Goal: Task Accomplishment & Management: Manage account settings

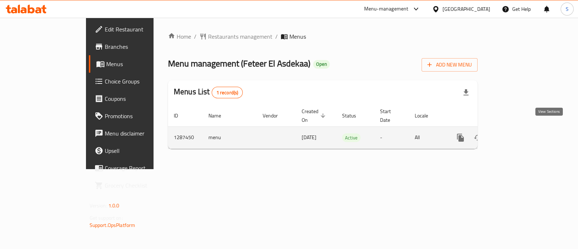
click at [521, 134] on link "enhanced table" at bounding box center [512, 137] width 17 height 17
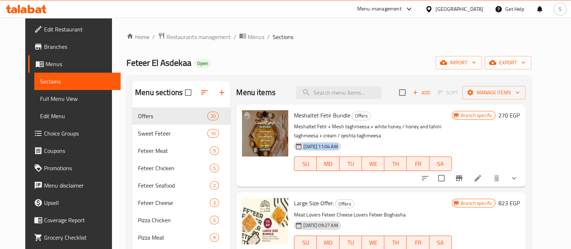
drag, startPoint x: 395, startPoint y: 131, endPoint x: 365, endPoint y: 147, distance: 33.6
click at [365, 147] on div "Meshaltet Fetir Bundle Offers Meshaltet Fetir + Mesh taghmeesa + white honey / …" at bounding box center [373, 145] width 164 height 77
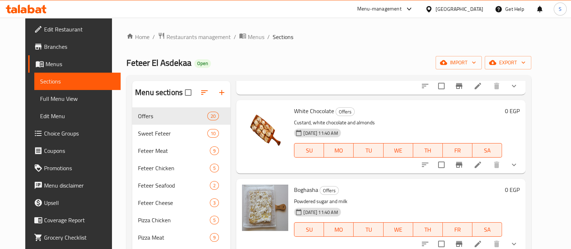
scroll to position [916, 0]
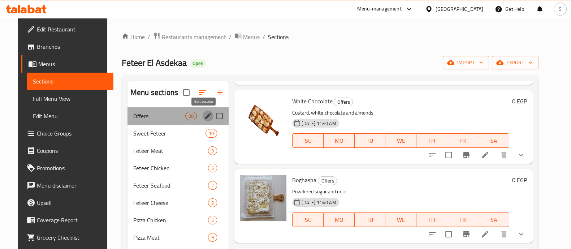
click at [204, 118] on icon "edit" at bounding box center [208, 116] width 9 height 9
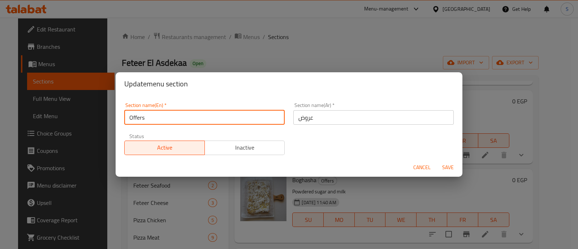
click at [127, 118] on input "Offers" at bounding box center [204, 117] width 160 height 14
click at [155, 118] on input "50 % OFF on Sweet Feteer" at bounding box center [204, 117] width 160 height 14
type input "50 % OFF On Sweet Feteer"
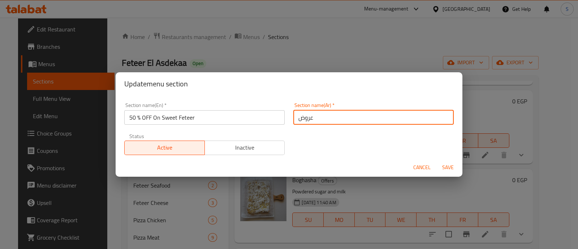
click at [315, 121] on input "عروض" at bounding box center [373, 117] width 160 height 14
type input "ع"
type input "5"
type input "عرض 50% على الفطير الحلو"
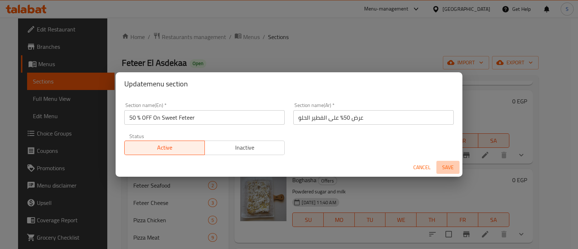
click at [448, 173] on button "Save" at bounding box center [447, 167] width 23 height 13
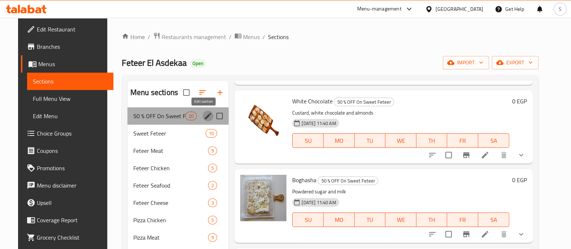
click at [205, 116] on icon "edit" at bounding box center [208, 116] width 7 height 7
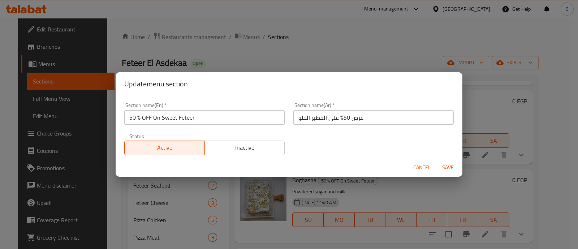
click at [135, 118] on input "50 % OFF On Sweet Feteer" at bounding box center [204, 117] width 160 height 14
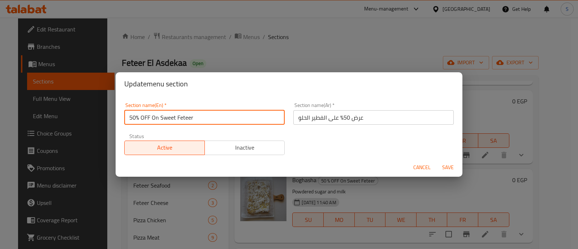
type input "50 % OFF On Sweet Feteer"
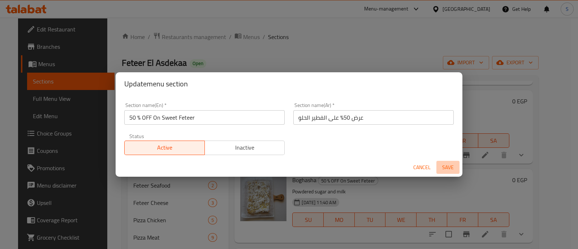
click at [451, 169] on span "Save" at bounding box center [447, 167] width 17 height 9
